Goal: Information Seeking & Learning: Learn about a topic

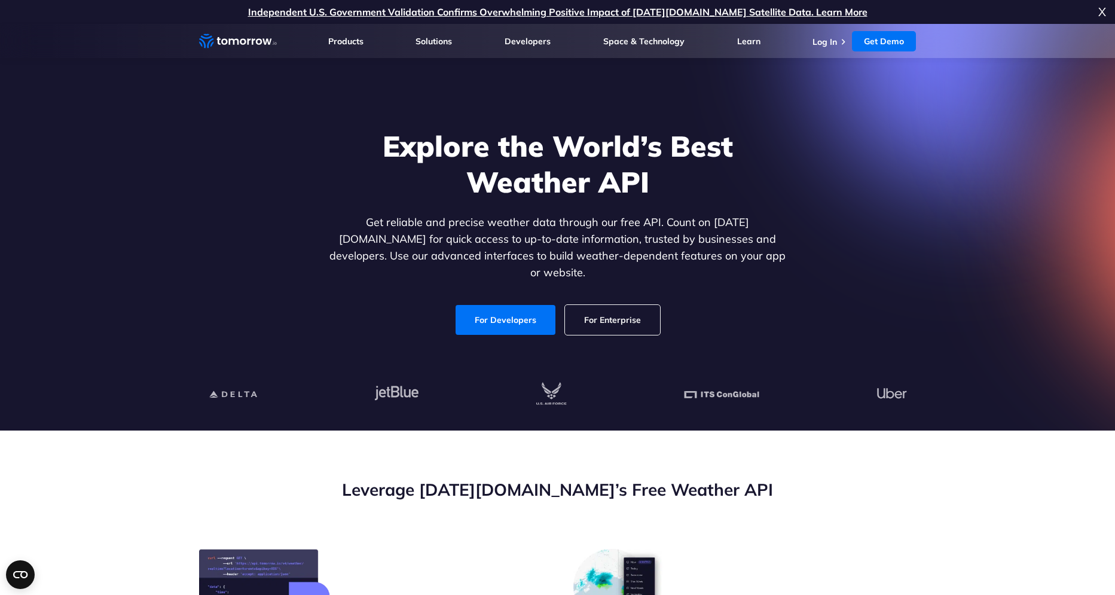
click at [595, 310] on link "For Enterprise" at bounding box center [612, 320] width 95 height 30
click at [97, 142] on section "Explore the World’s Best Weather API Get reliable and precise weather data thro…" at bounding box center [557, 227] width 1115 height 407
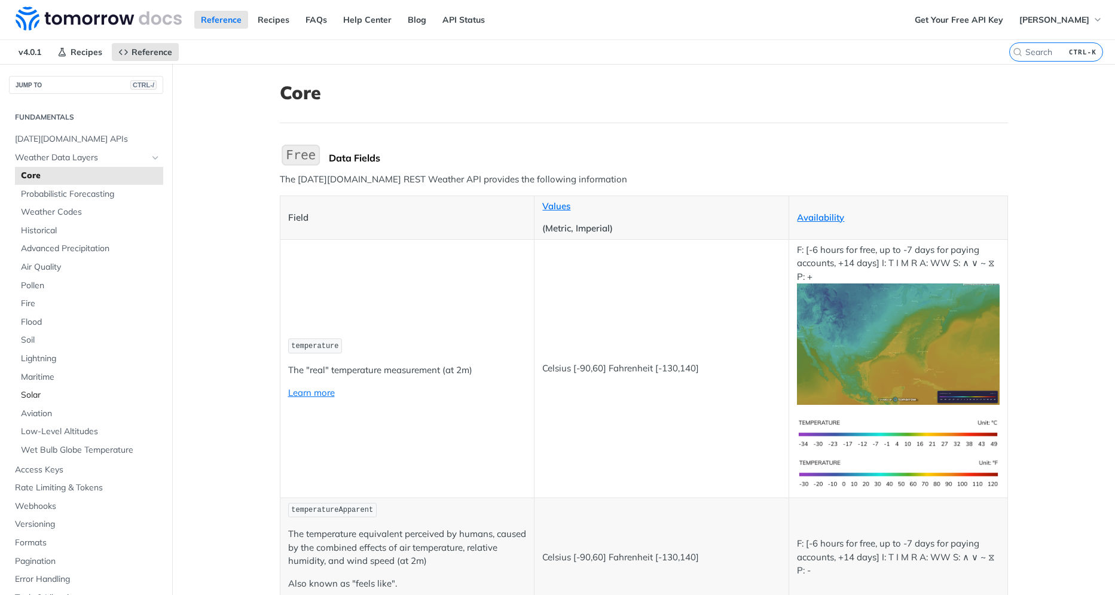
click at [33, 392] on span "Solar" at bounding box center [90, 395] width 139 height 12
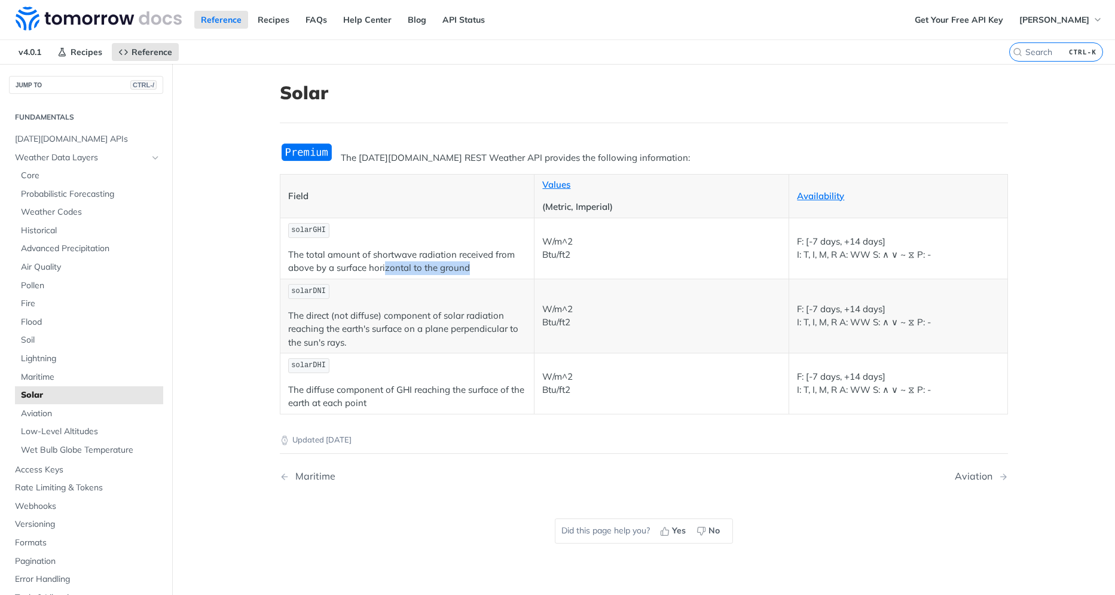
drag, startPoint x: 408, startPoint y: 272, endPoint x: 397, endPoint y: 273, distance: 10.8
click at [418, 272] on p "The total amount of shortwave radiation received from above by a surface horizo…" at bounding box center [407, 261] width 239 height 27
click at [303, 313] on p "The direct (not diffuse) component of solar radiation reaching the earth's surf…" at bounding box center [407, 329] width 239 height 41
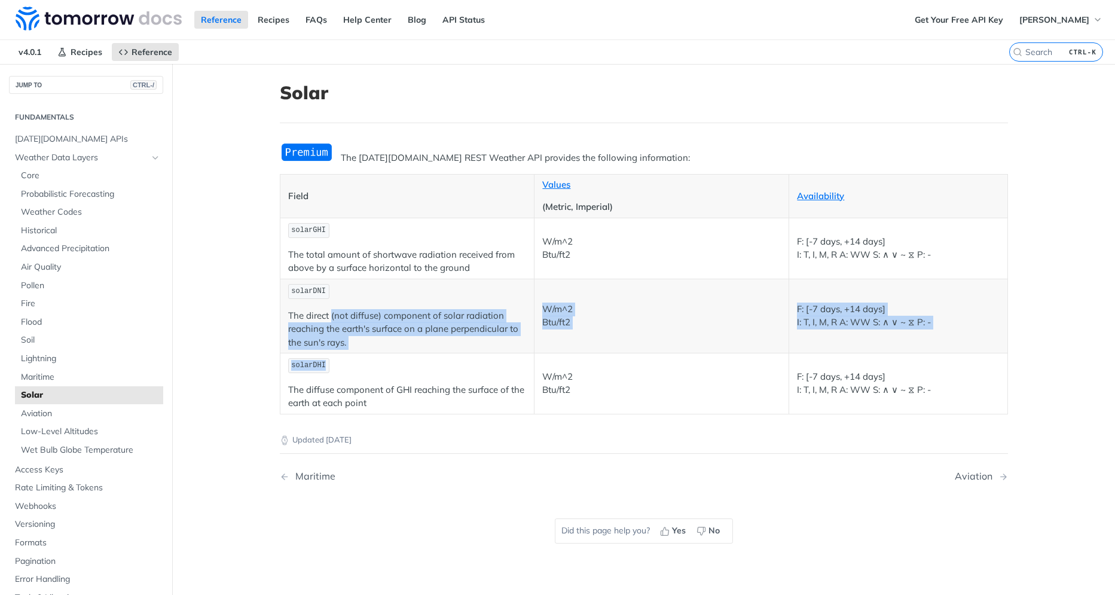
drag, startPoint x: 331, startPoint y: 320, endPoint x: 446, endPoint y: 365, distance: 124.0
click at [446, 365] on tbody "solarGHI The total amount of shortwave radiation received from above by a surfa…" at bounding box center [644, 316] width 728 height 196
click at [407, 357] on p "solarDHI" at bounding box center [407, 365] width 239 height 17
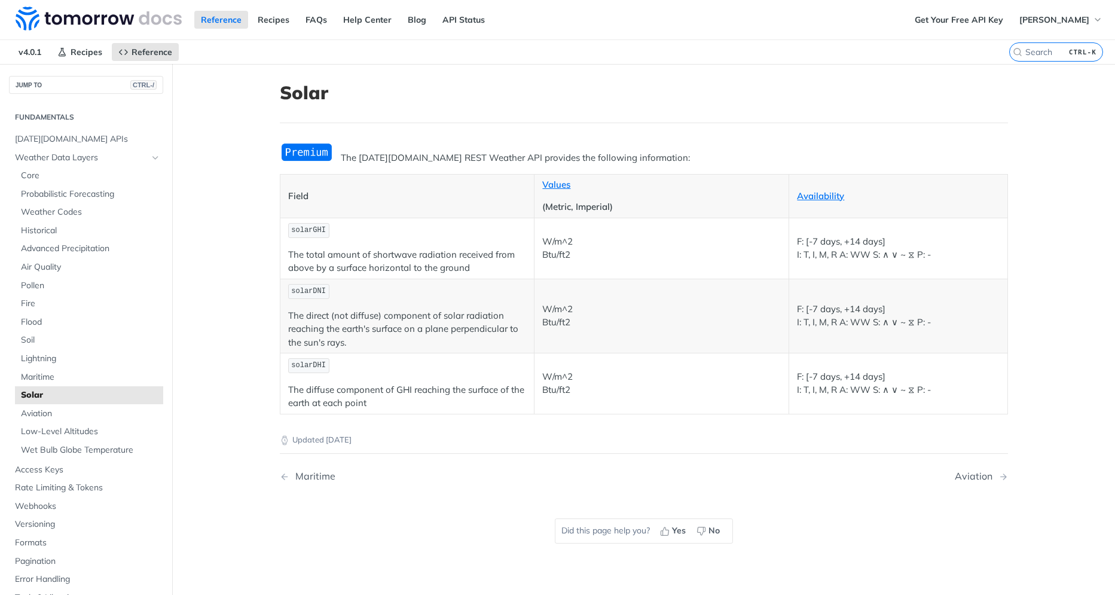
click at [374, 347] on p "The direct (not diffuse) component of solar radiation reaching the earth's surf…" at bounding box center [407, 329] width 239 height 41
drag, startPoint x: 374, startPoint y: 347, endPoint x: 249, endPoint y: 297, distance: 134.5
click at [280, 297] on div "Field Values (Metric, Imperial) Availability solarGHI The total amount of short…" at bounding box center [644, 294] width 728 height 240
click at [350, 316] on p "The direct (not diffuse) component of solar radiation reaching the earth's surf…" at bounding box center [407, 329] width 239 height 41
